Goal: Communication & Community: Answer question/provide support

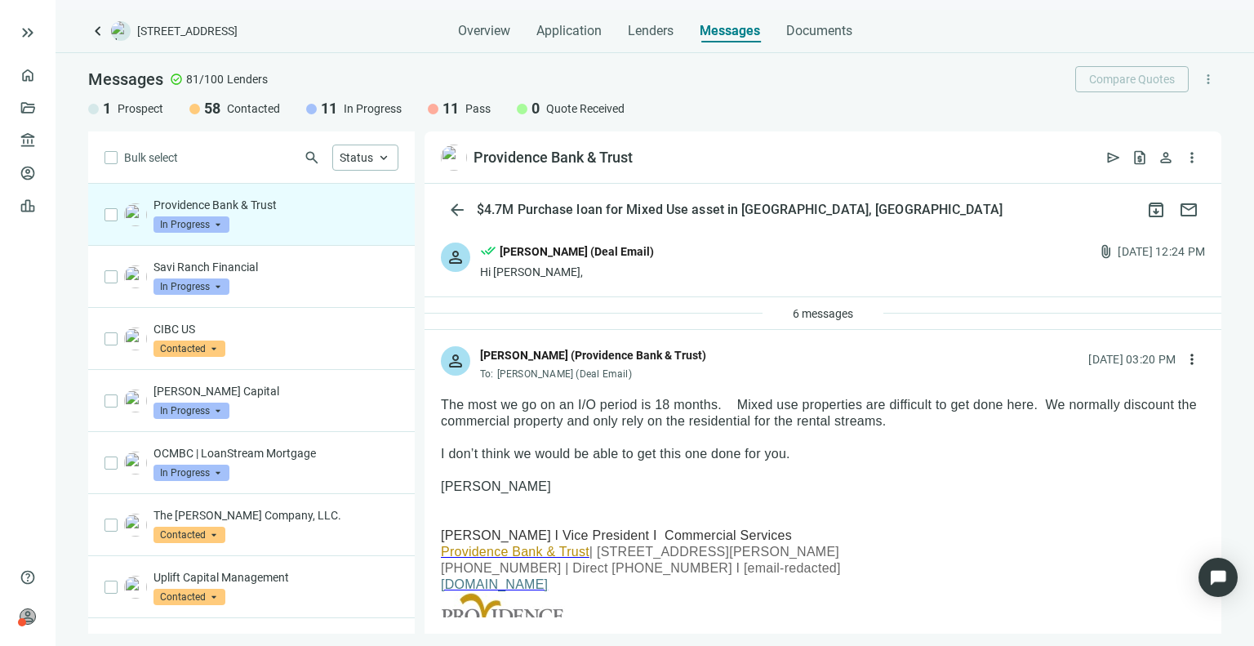
click at [11, 34] on div "keyboard_double_arrow_right" at bounding box center [28, 33] width 56 height 52
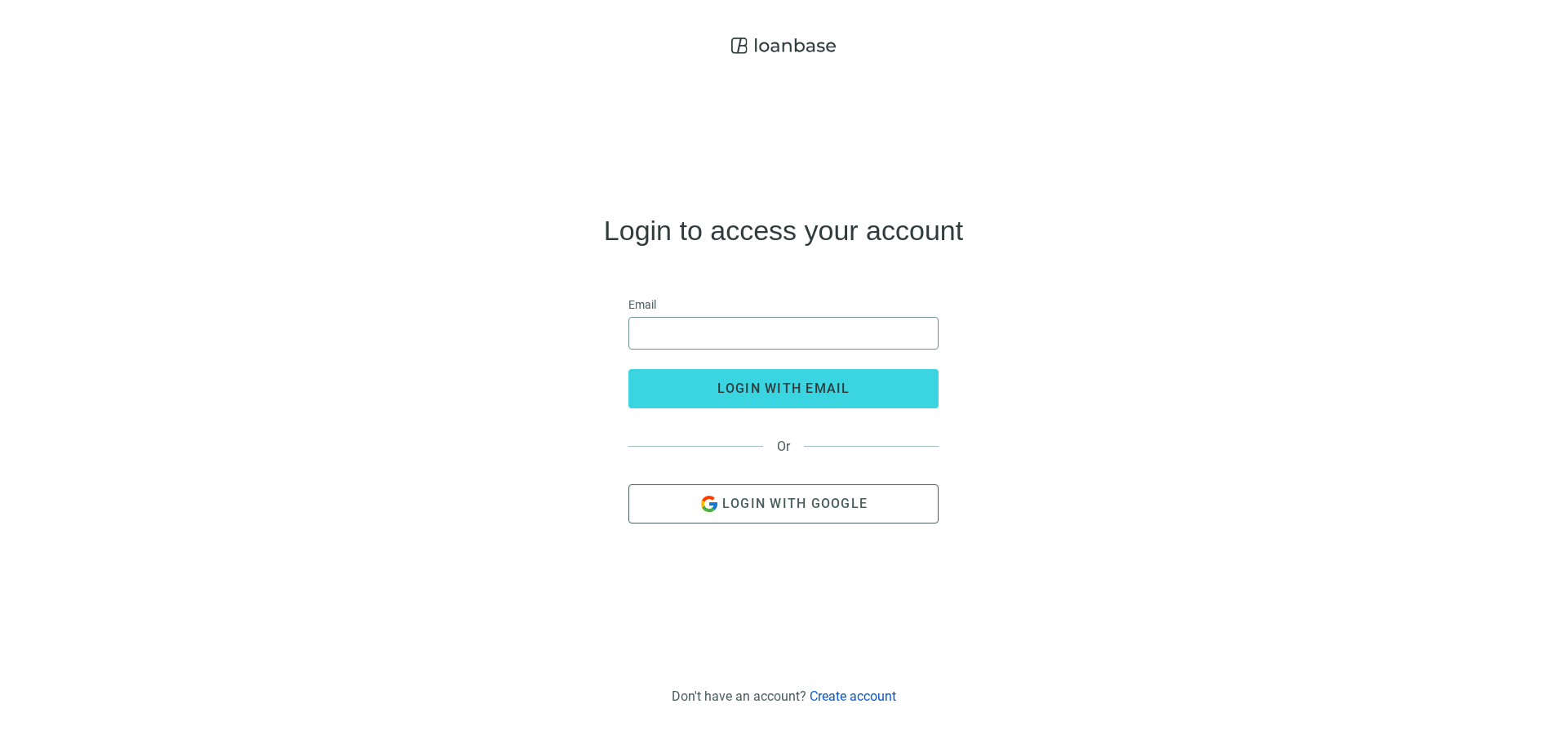
click at [806, 348] on span at bounding box center [784, 333] width 310 height 33
click at [801, 340] on input "email" at bounding box center [783, 333] width 289 height 31
type input "*"
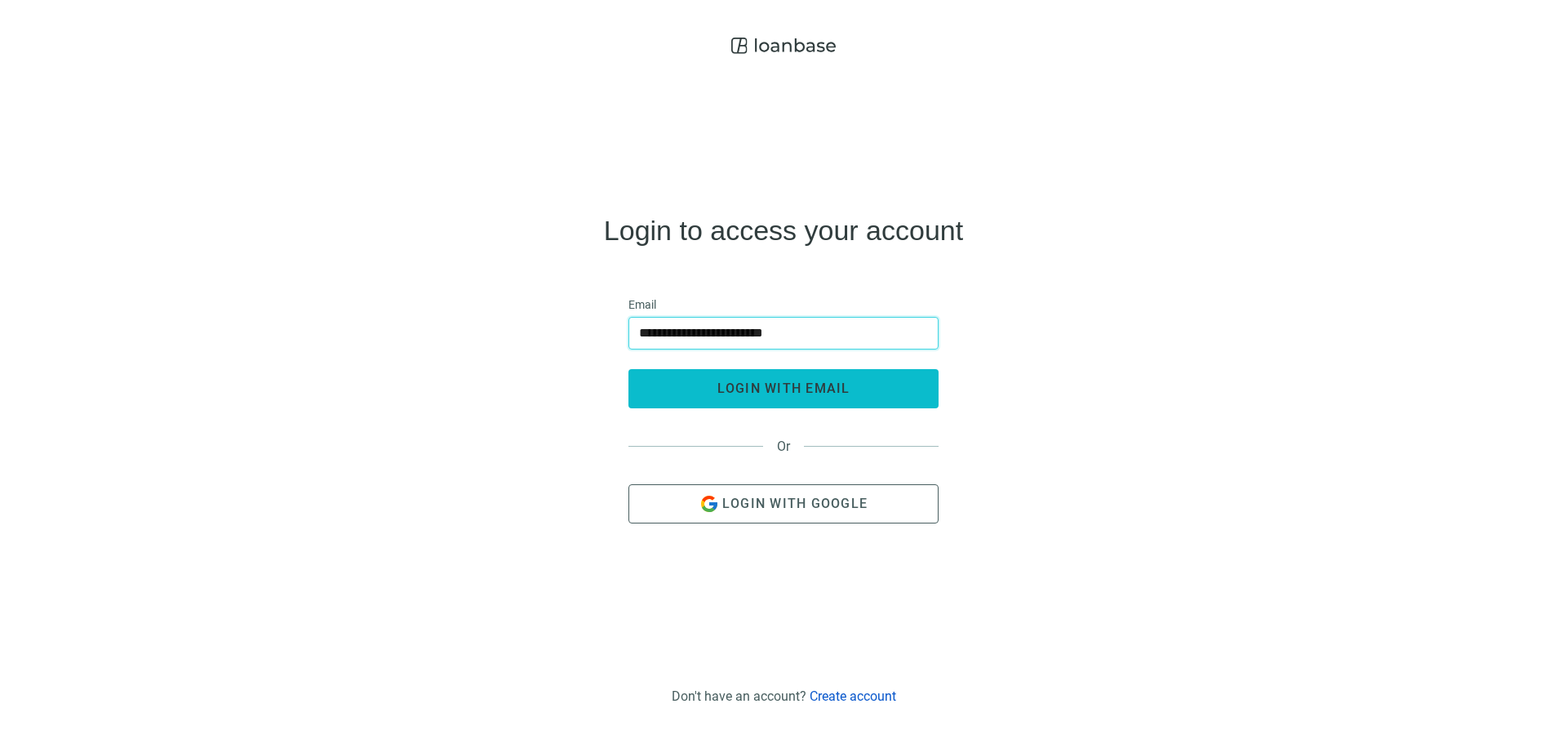
type input "**********"
click at [820, 385] on span "login with email" at bounding box center [783, 388] width 133 height 16
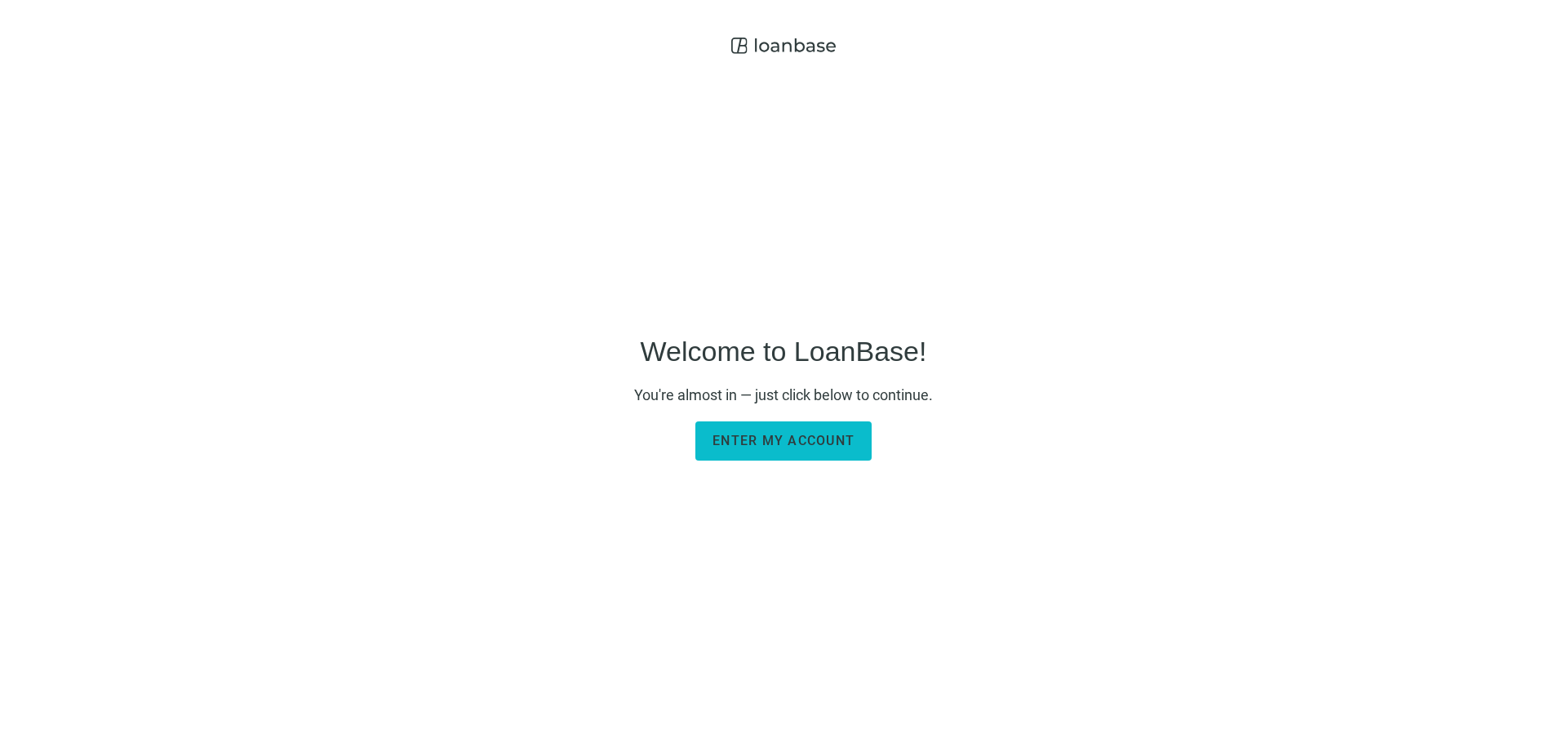
click at [805, 431] on button "Enter my account" at bounding box center [783, 440] width 176 height 39
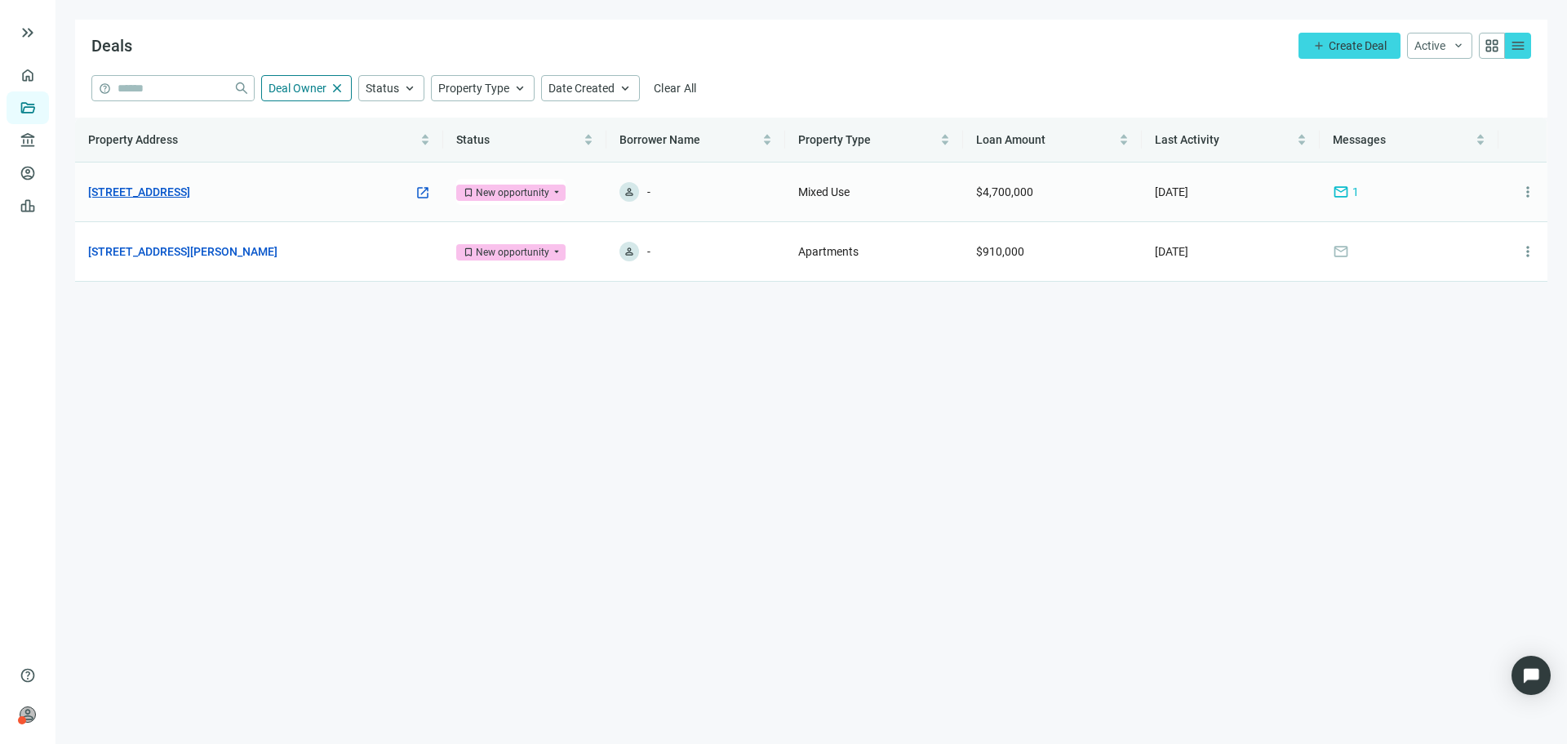
click at [190, 189] on link "[STREET_ADDRESS]" at bounding box center [139, 192] width 102 height 18
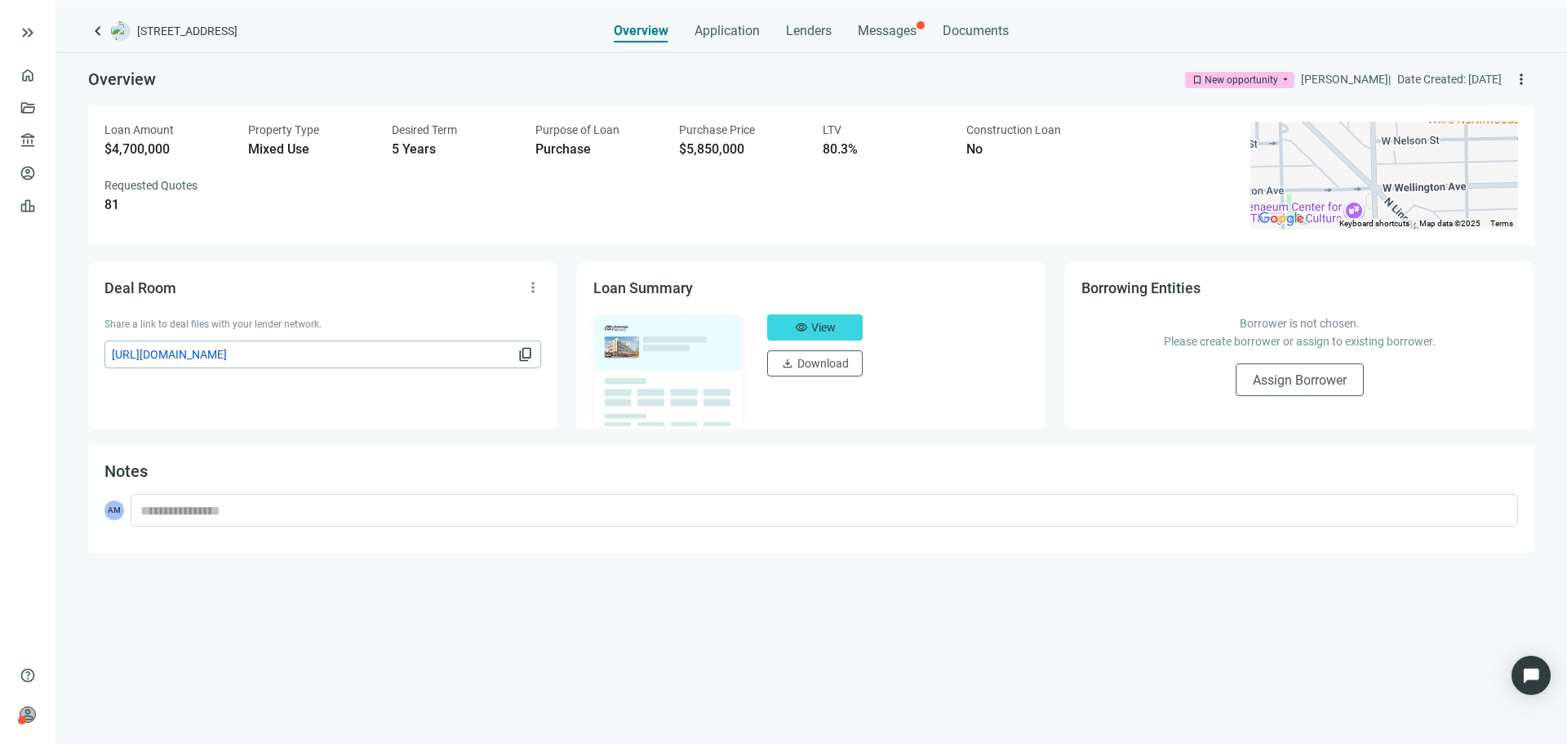
click at [931, 33] on div "Overview Application Lenders Messages Documents" at bounding box center [811, 26] width 395 height 33
click at [906, 35] on span "Messages" at bounding box center [887, 31] width 59 height 16
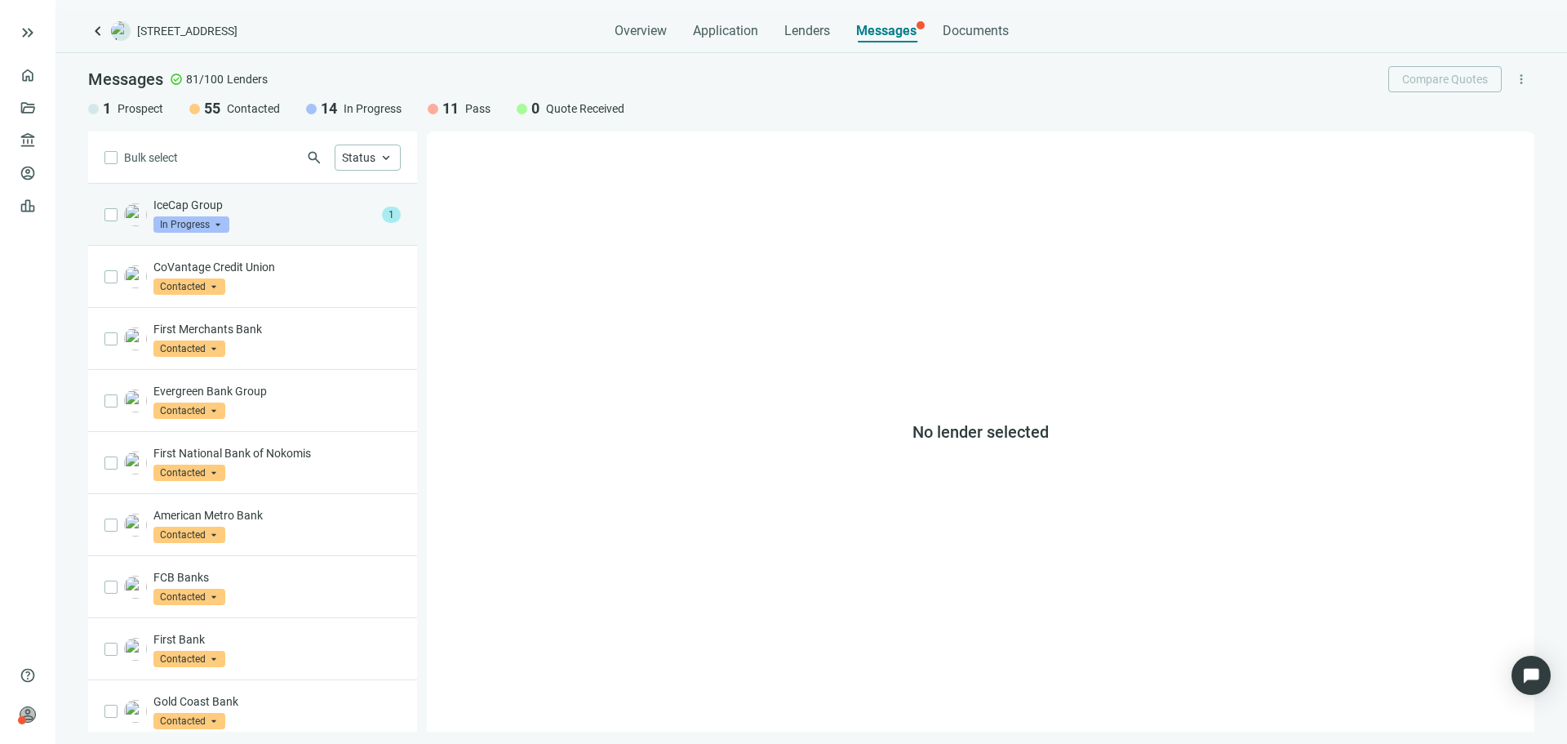
click at [309, 209] on p "IceCap Group" at bounding box center [264, 205] width 222 height 16
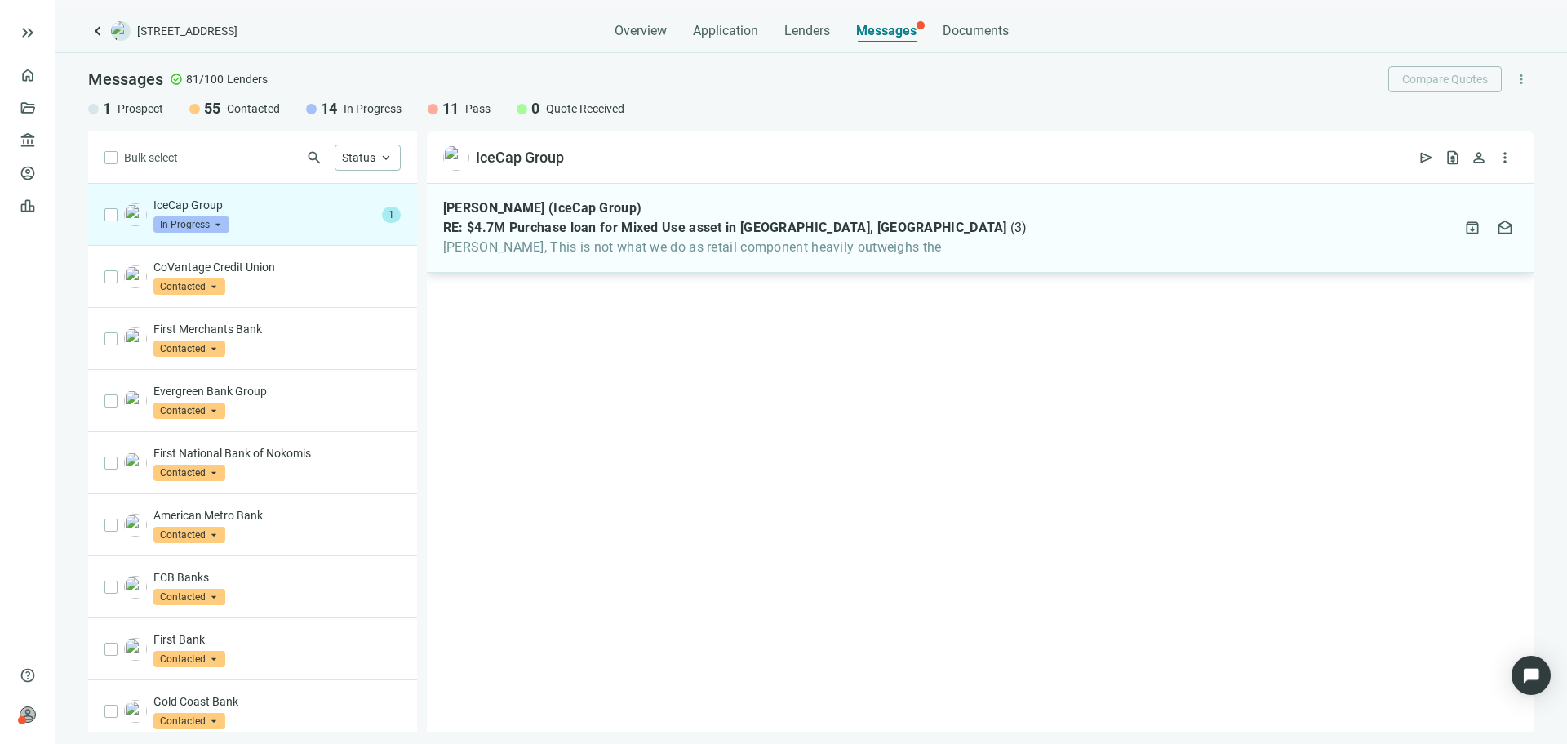
click at [629, 247] on span "[PERSON_NAME], This is not what we do as retail component heavily outweighs the" at bounding box center [735, 247] width 584 height 16
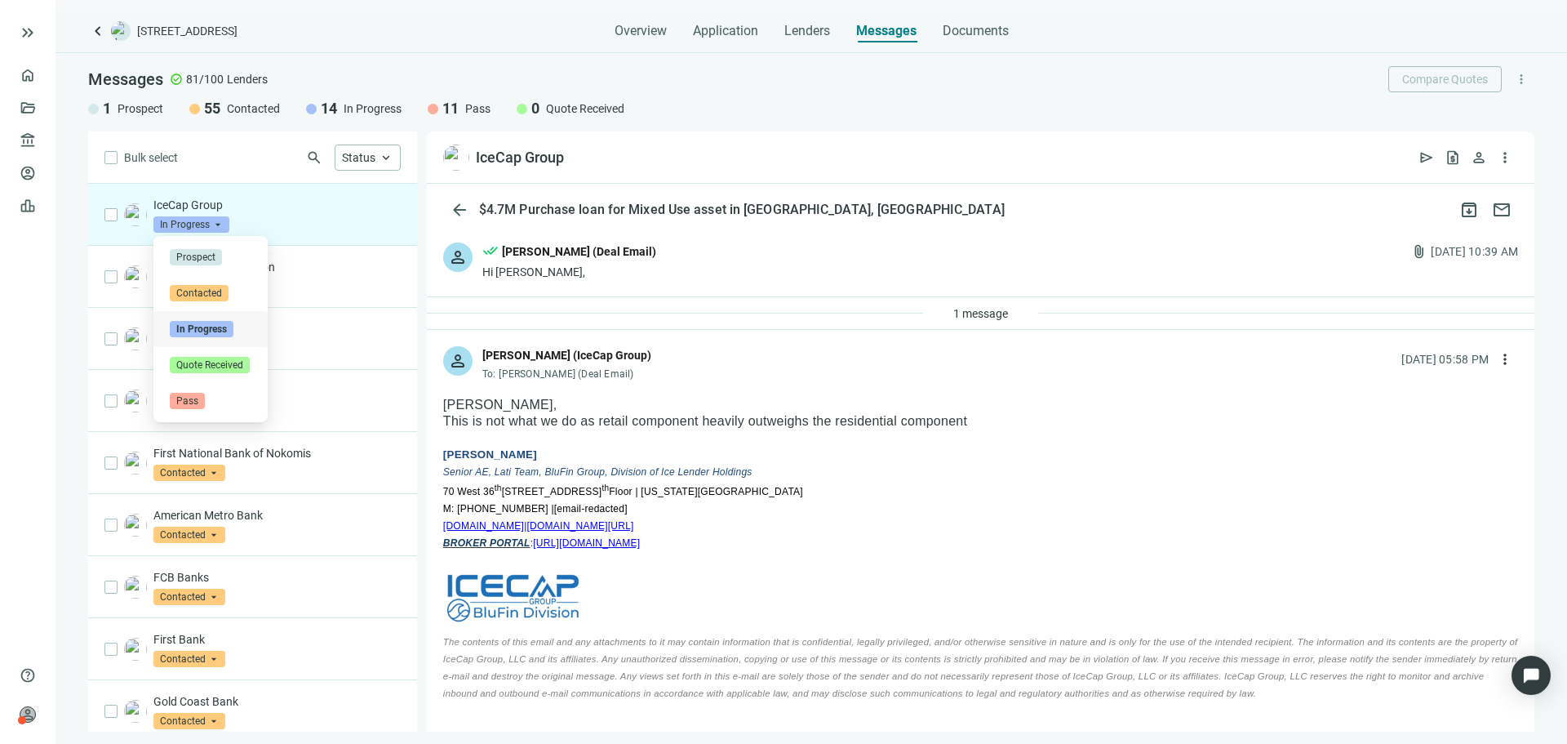
click at [212, 223] on span "In Progress" at bounding box center [191, 224] width 76 height 16
click at [221, 406] on div "Pass" at bounding box center [211, 401] width 82 height 16
